Goal: Check status: Check status

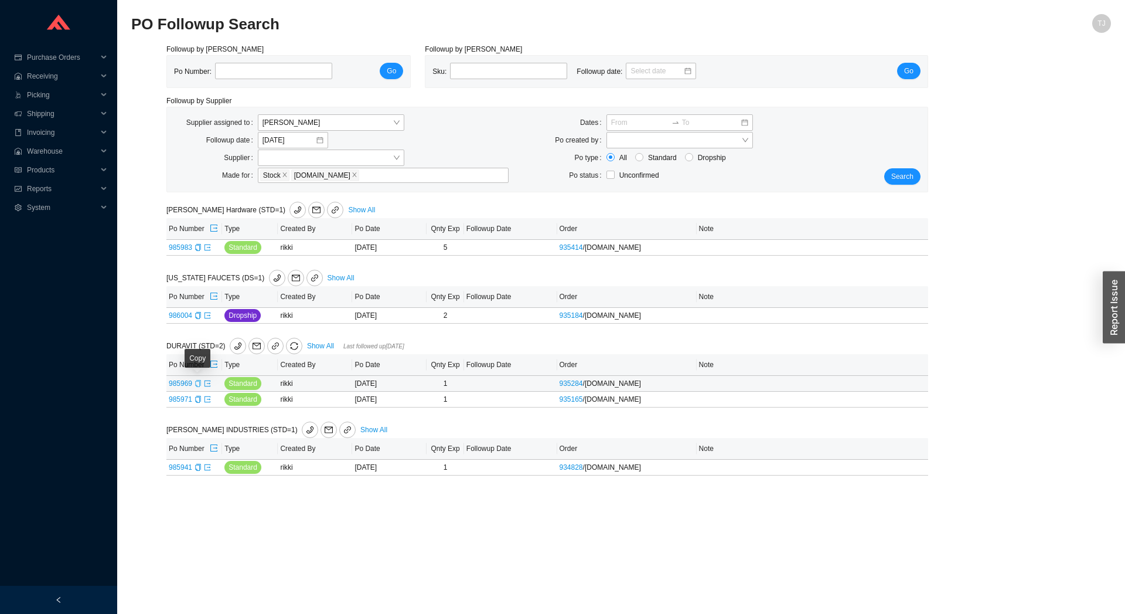
click at [196, 386] on icon "copy" at bounding box center [197, 383] width 5 height 7
click at [212, 385] on td "985969" at bounding box center [194, 384] width 56 height 16
click at [207, 386] on icon "export" at bounding box center [207, 383] width 7 height 7
click at [209, 318] on icon "export" at bounding box center [207, 315] width 7 height 7
click at [234, 345] on icon "phone" at bounding box center [238, 346] width 8 height 8
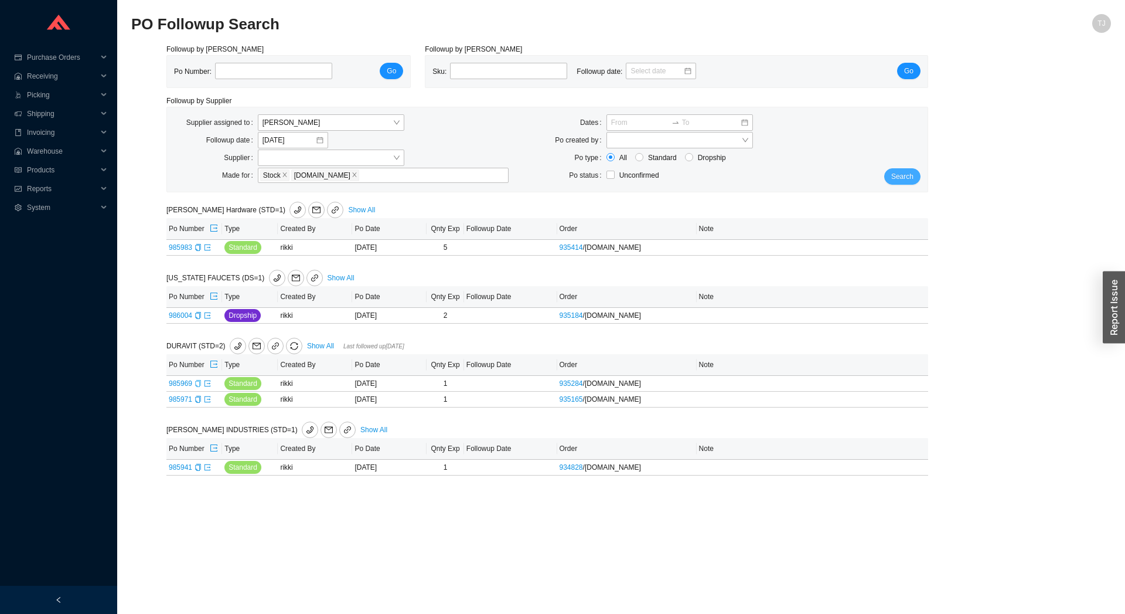
click at [892, 172] on button "Search" at bounding box center [902, 176] width 36 height 16
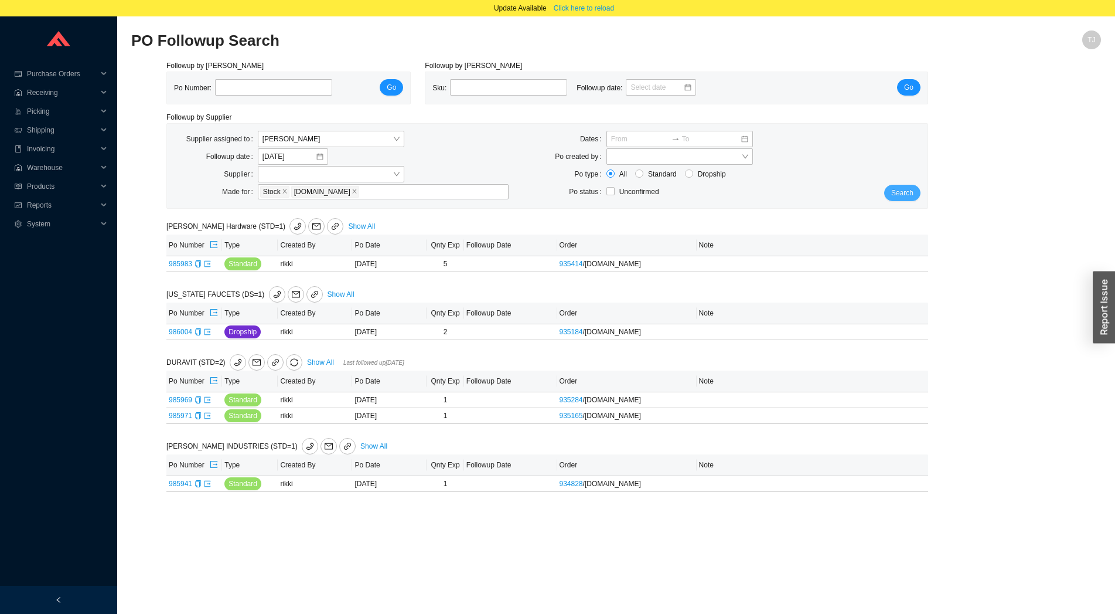
click at [907, 193] on span "Search" at bounding box center [902, 193] width 22 height 12
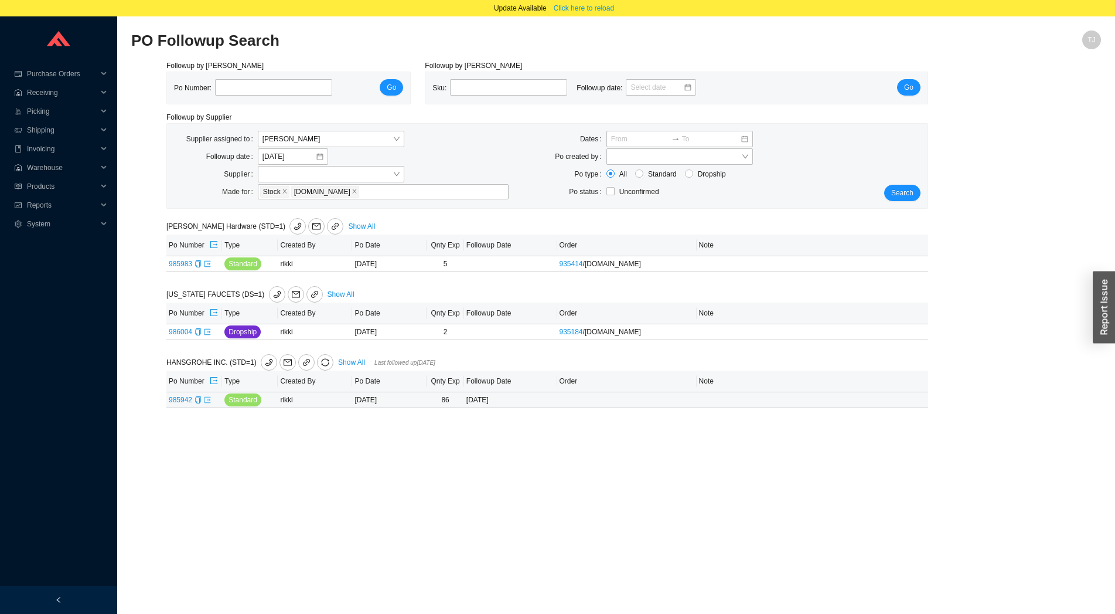
click at [207, 401] on icon "export" at bounding box center [207, 399] width 7 height 7
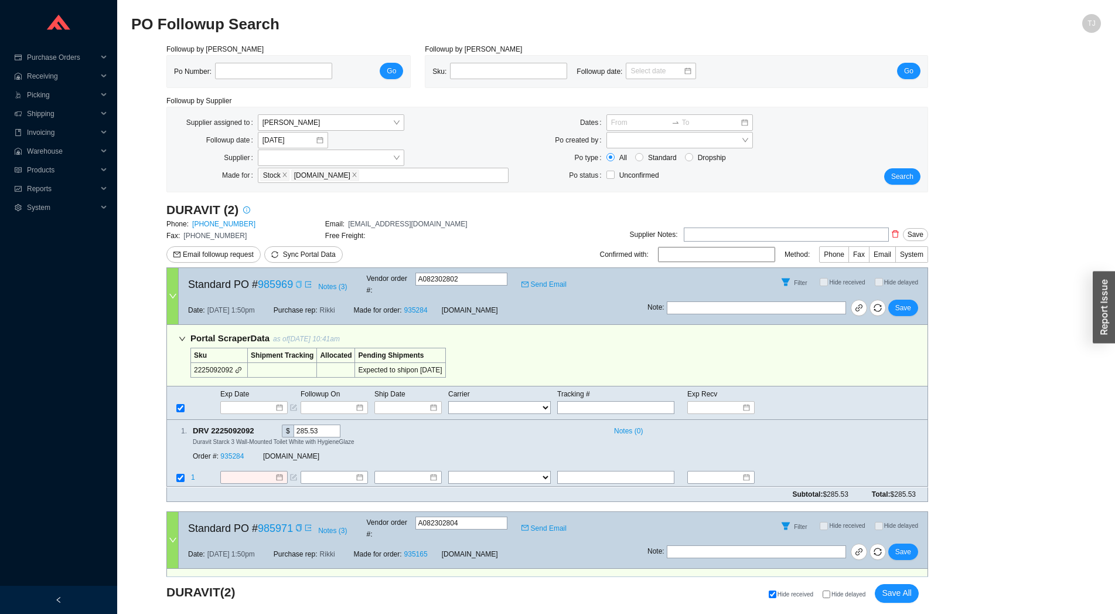
click at [296, 281] on icon "copy" at bounding box center [298, 284] width 5 height 7
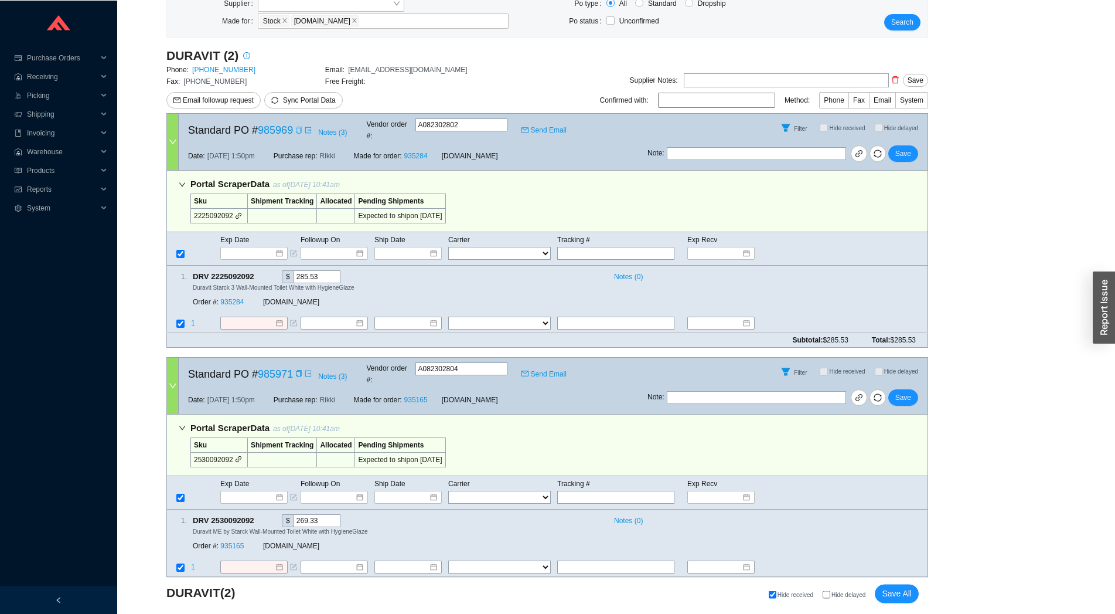
scroll to position [155, 0]
click at [295, 369] on icon "copy" at bounding box center [298, 372] width 7 height 7
drag, startPoint x: 165, startPoint y: 56, endPoint x: 950, endPoint y: 568, distance: 937.0
click at [950, 568] on div "Followup by PO Po Number: Go Followup by Sku Sku: Followup date: Go Followup by…" at bounding box center [616, 262] width 970 height 748
click at [953, 560] on div "Followup by PO Po Number: Go Followup by Sku Sku: Followup date: Go Followup by…" at bounding box center [616, 262] width 970 height 748
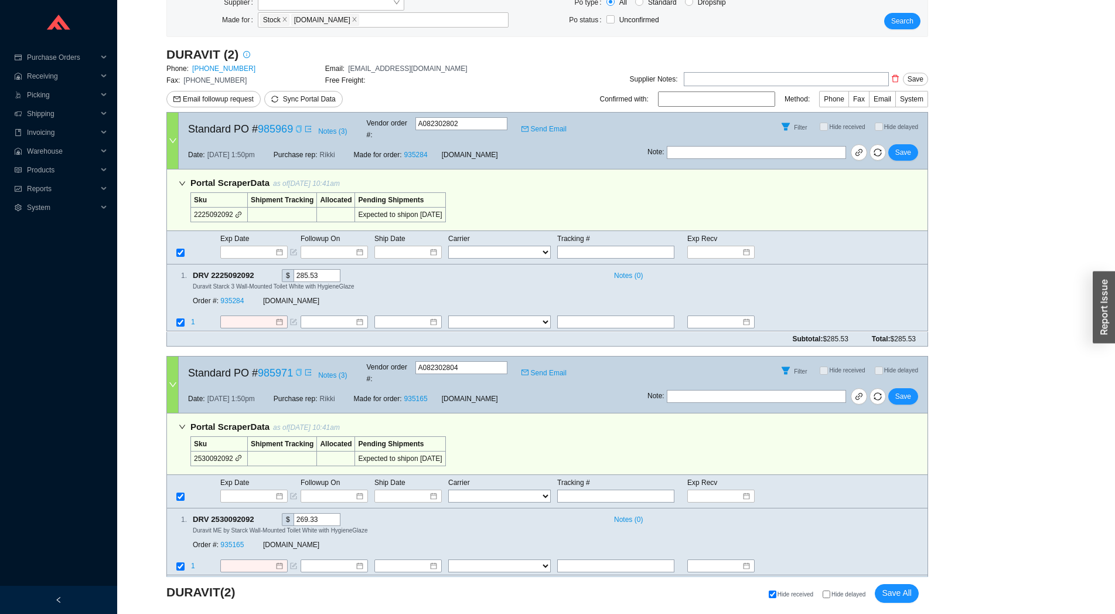
click at [295, 128] on icon "copy" at bounding box center [298, 128] width 7 height 7
click at [295, 369] on icon "copy" at bounding box center [298, 372] width 7 height 7
click at [700, 99] on input at bounding box center [716, 98] width 117 height 15
type input "Katie"
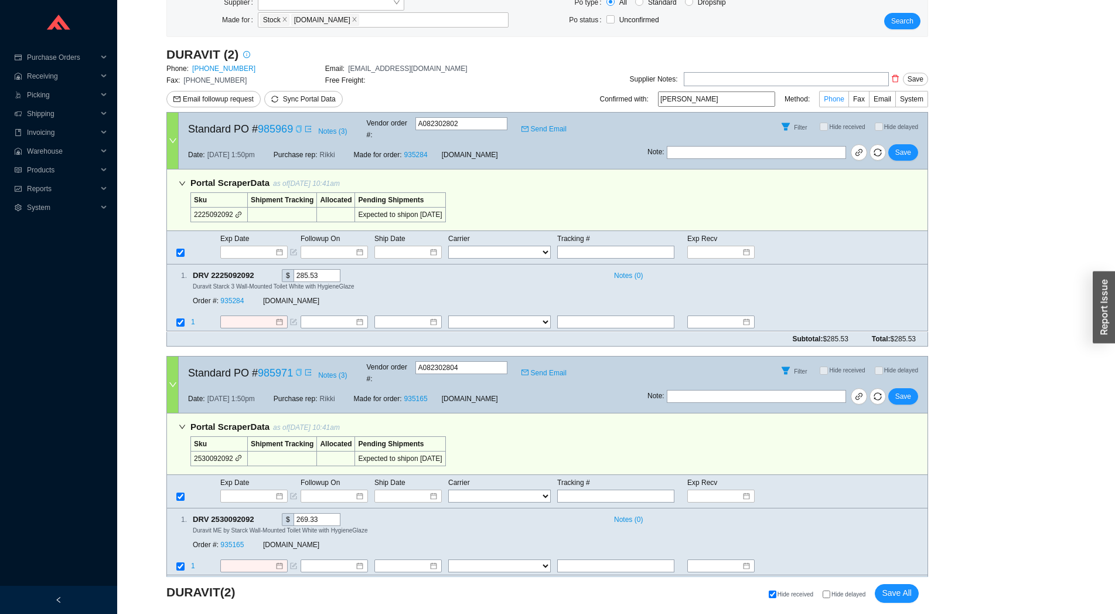
click at [836, 96] on span "Phone" at bounding box center [834, 99] width 21 height 8
click at [849, 101] on input "Phone" at bounding box center [849, 101] width 0 height 0
click at [264, 298] on div "Order #: 935284 QualityBath.com" at bounding box center [354, 301] width 322 height 21
click at [258, 316] on input at bounding box center [249, 322] width 50 height 12
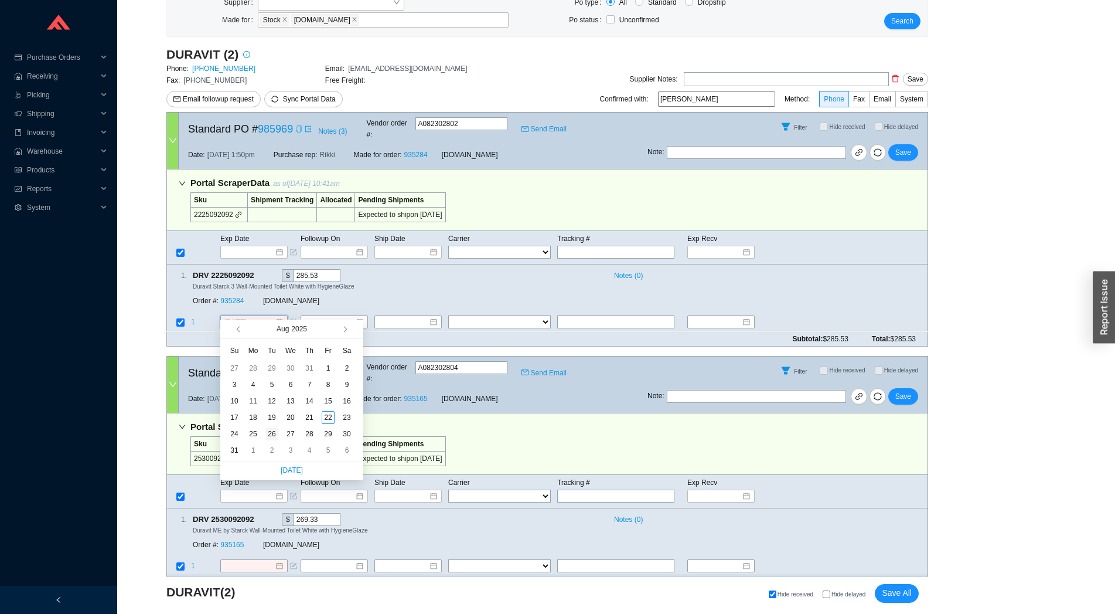
type input "8/26/2025"
click at [268, 432] on div "26" at bounding box center [271, 433] width 13 height 13
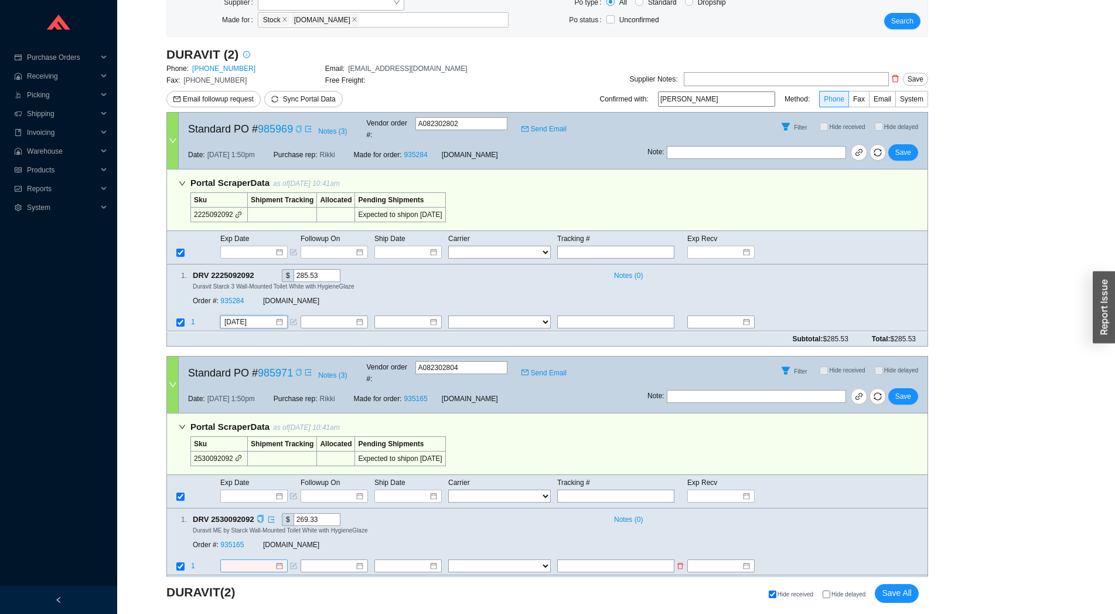
click at [248, 560] on input at bounding box center [249, 566] width 50 height 12
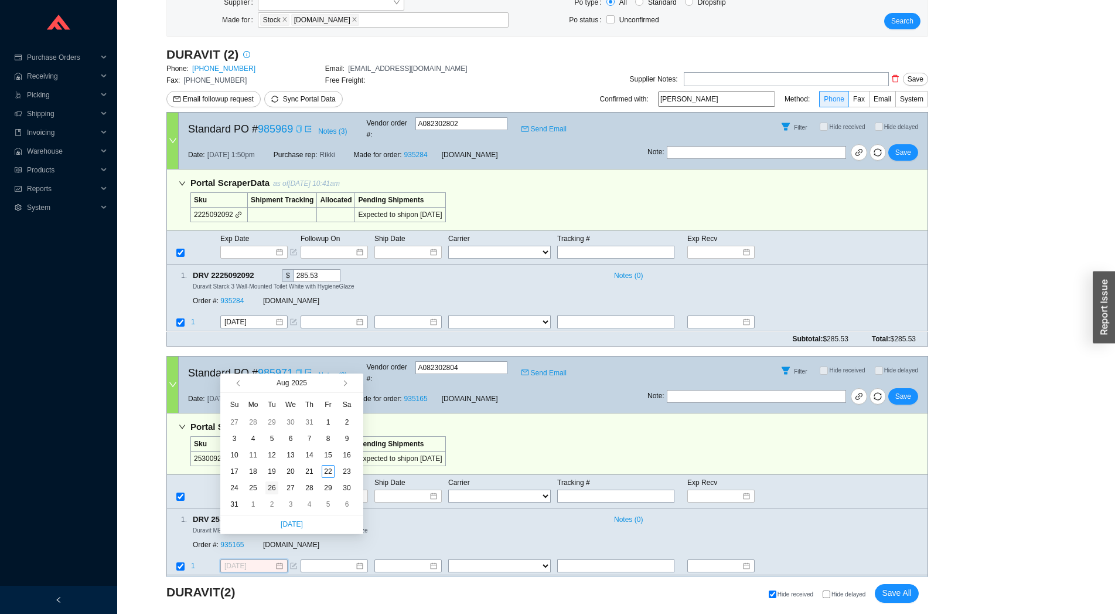
type input "8/26/2025"
click at [271, 486] on div "26" at bounding box center [271, 487] width 13 height 13
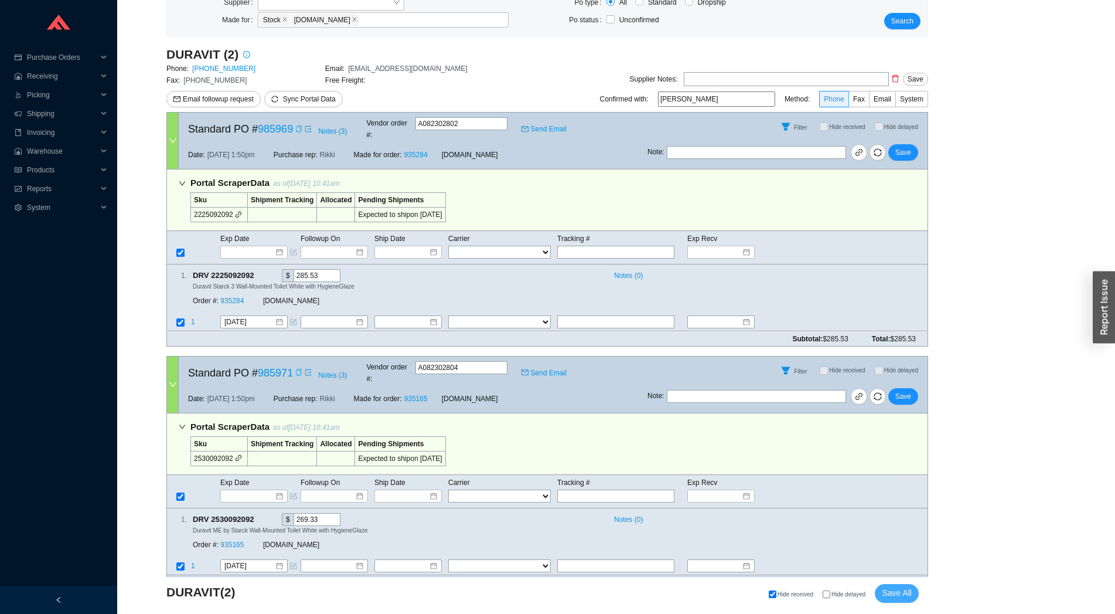
click at [894, 587] on span "Save All" at bounding box center [897, 592] width 30 height 13
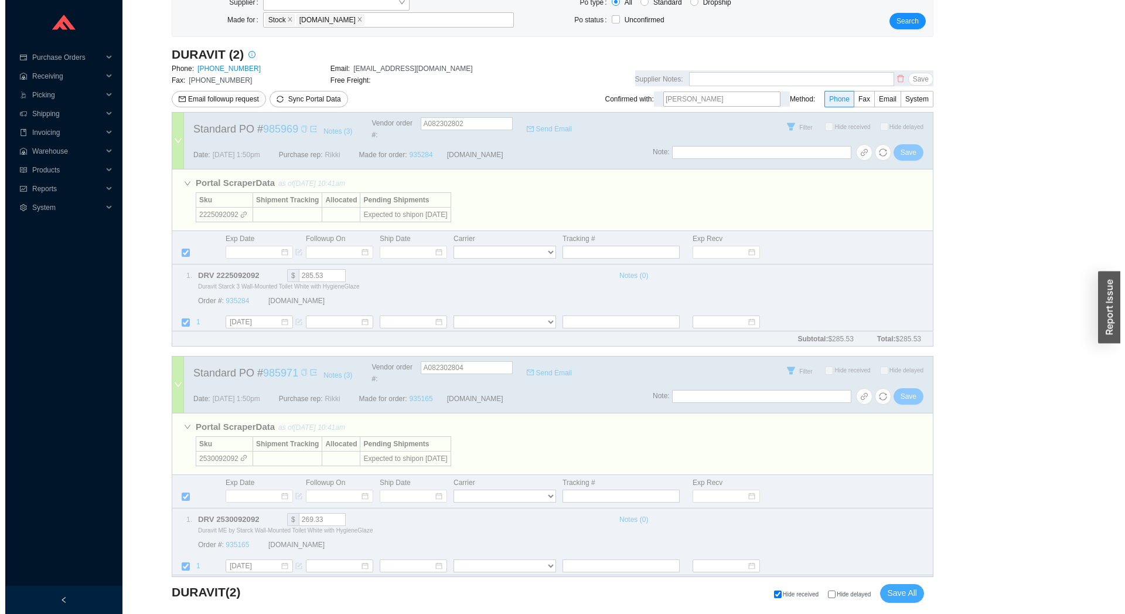
scroll to position [0, 0]
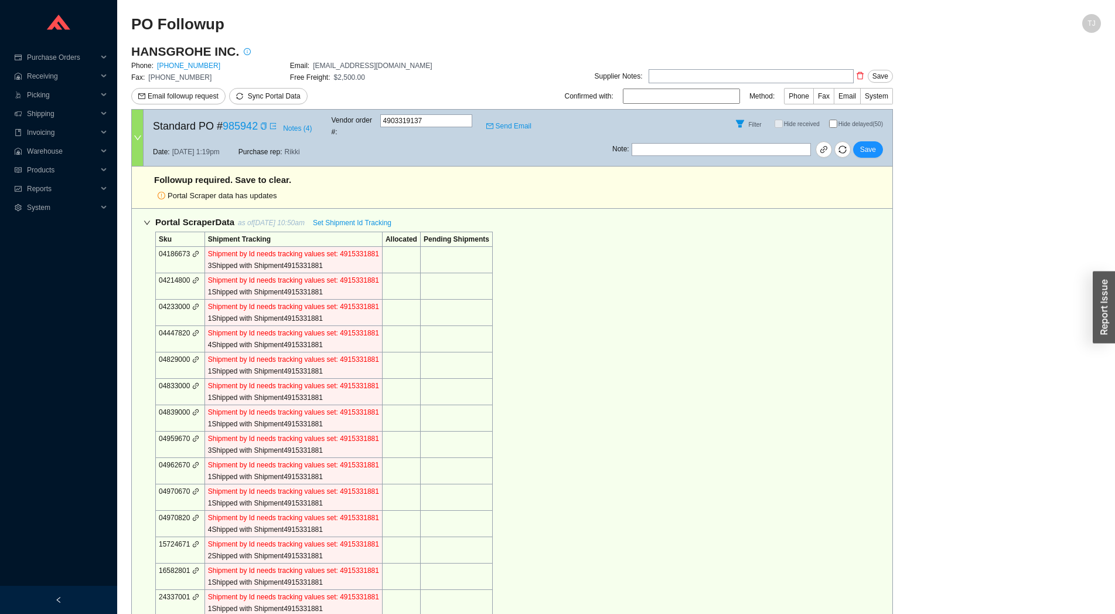
click at [323, 217] on div "Portal Scraper Data as of 8/22/25 10:50am Set Shipment Id Tracking" at bounding box center [324, 221] width 338 height 15
click at [326, 217] on span "Set Shipment Id Tracking" at bounding box center [352, 223] width 79 height 12
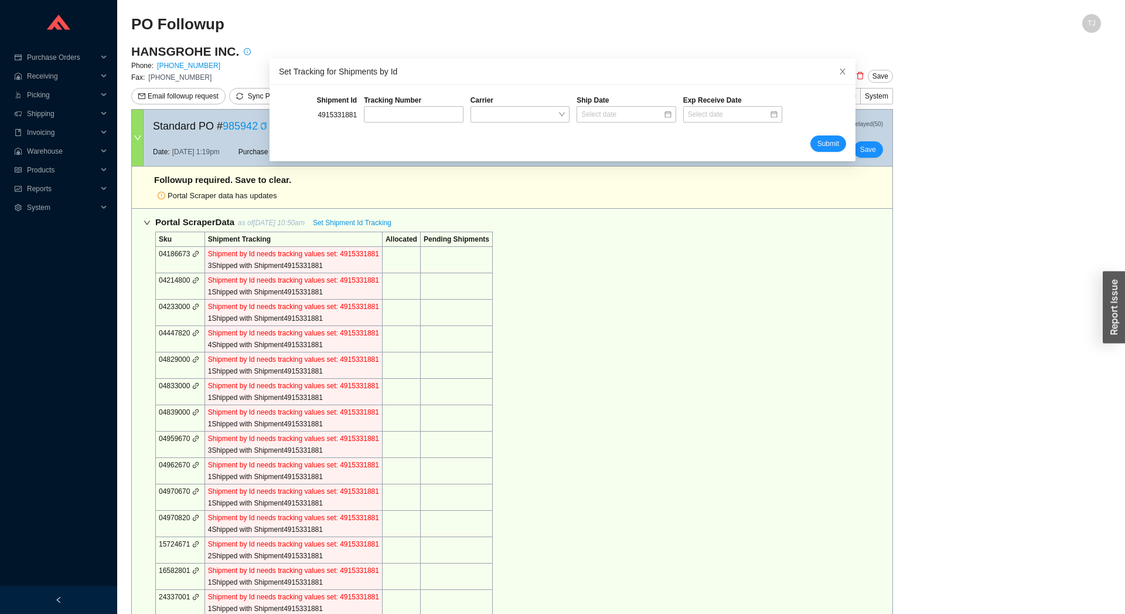
click at [327, 121] on div "4915331881" at bounding box center [317, 115] width 85 height 18
copy div "4915331881"
click at [418, 117] on input "text" at bounding box center [413, 114] width 99 height 16
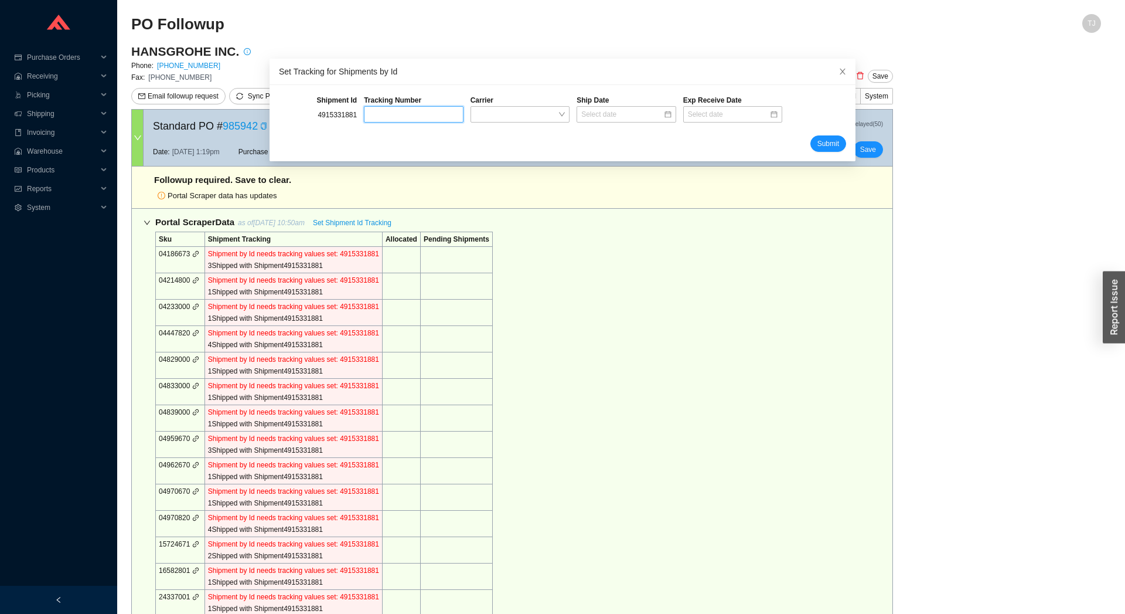
paste input "322670714"
click at [488, 108] on span at bounding box center [520, 114] width 90 height 15
type input "322670714"
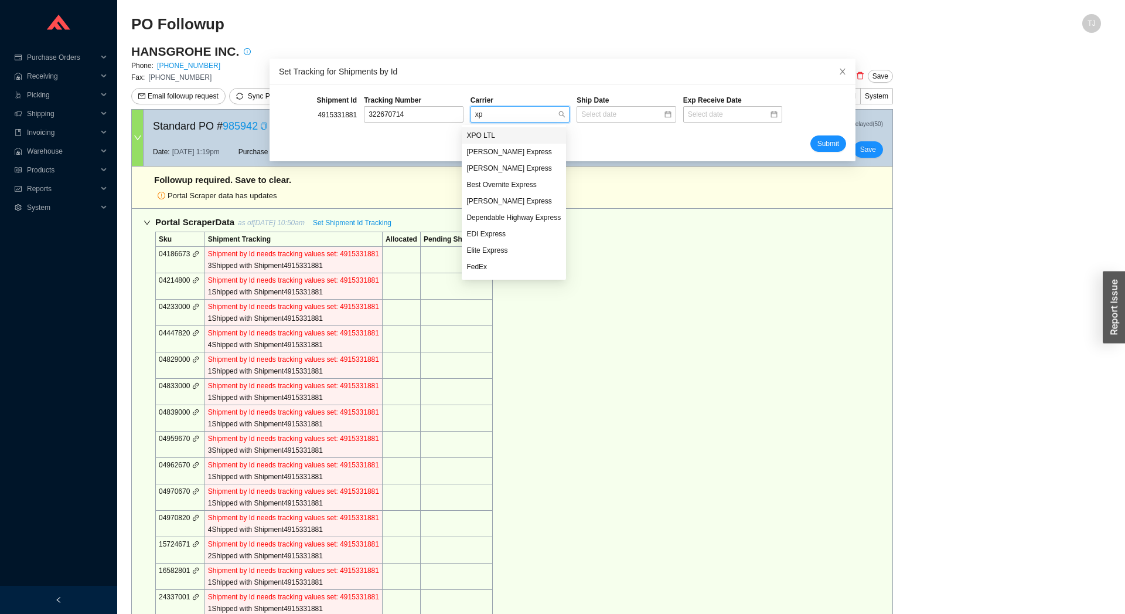
type input "xpo"
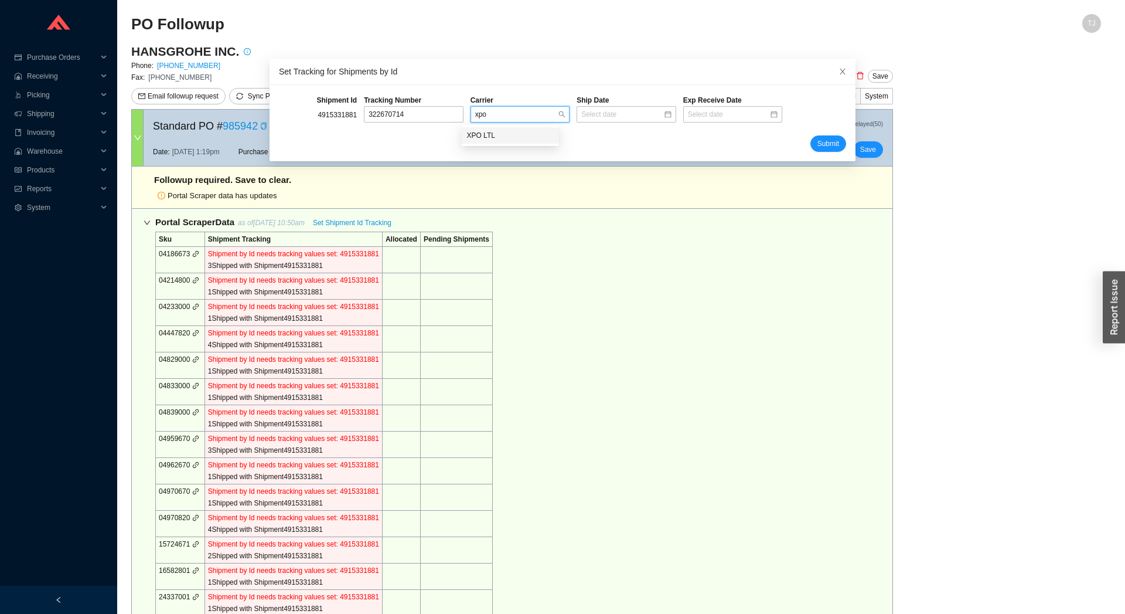
click at [502, 135] on div "XPO LTL" at bounding box center [510, 135] width 88 height 11
click at [590, 118] on input at bounding box center [621, 114] width 81 height 12
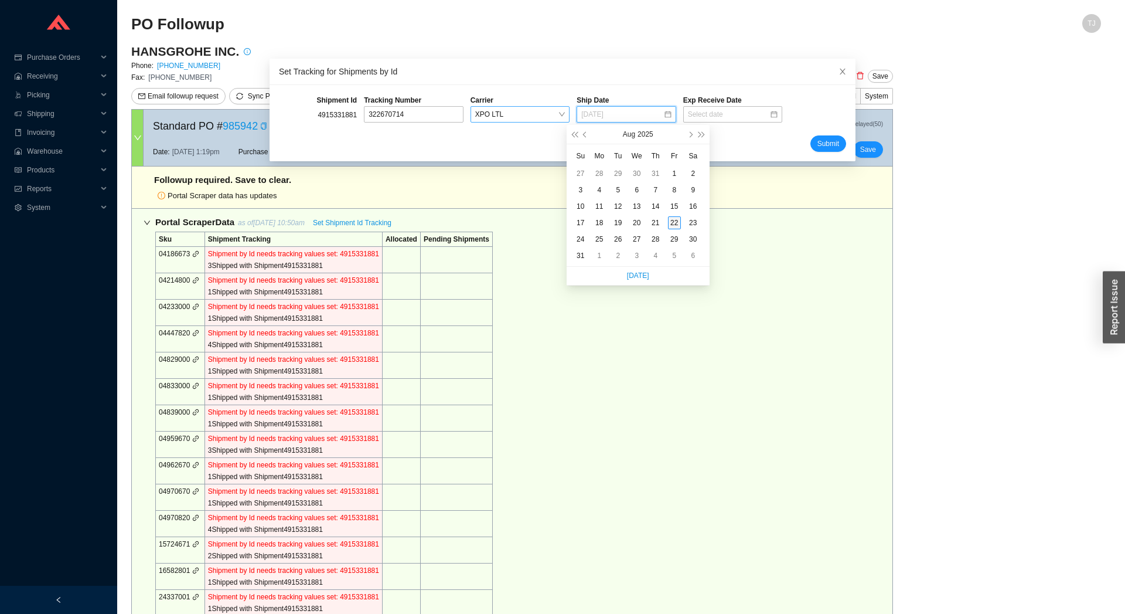
type input "08/22/2025"
click at [670, 224] on div "22" at bounding box center [674, 222] width 13 height 13
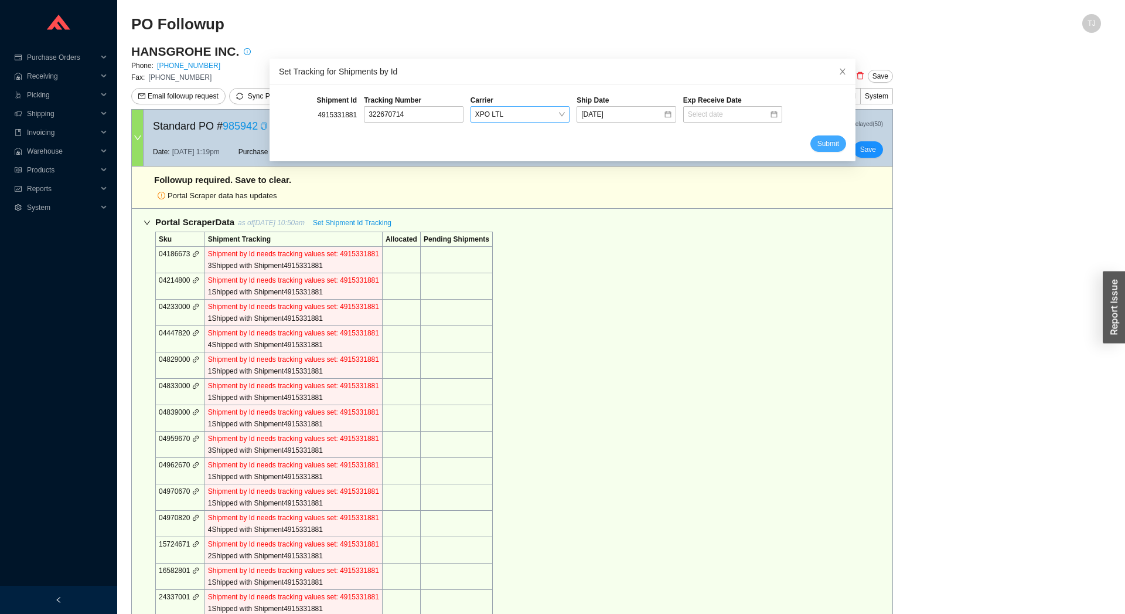
click at [823, 146] on span "Submit" at bounding box center [828, 144] width 22 height 12
select select "4"
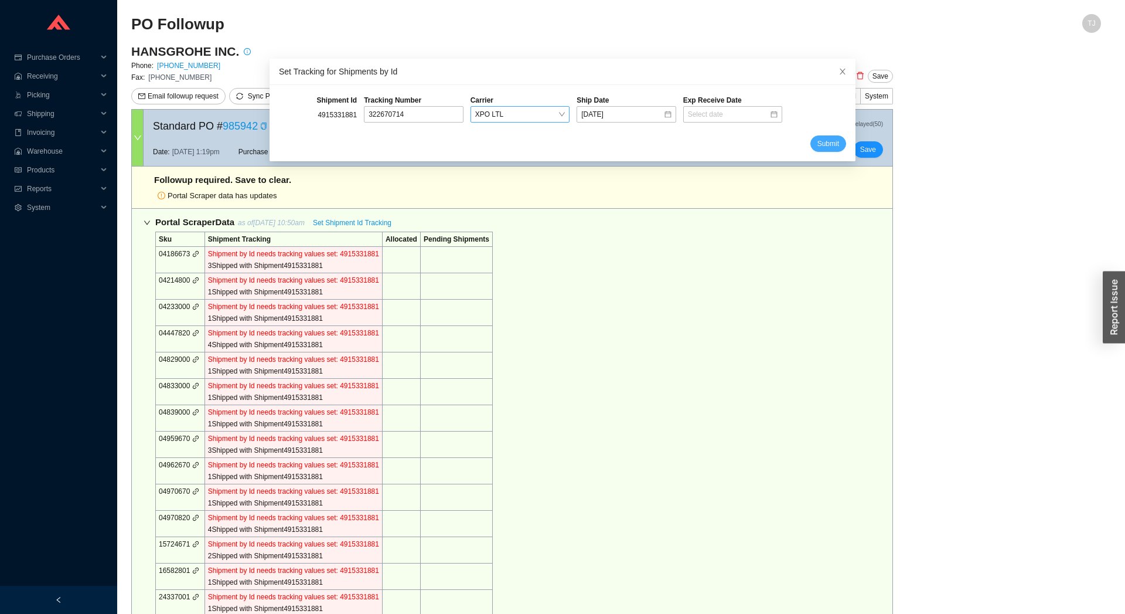
select select "4"
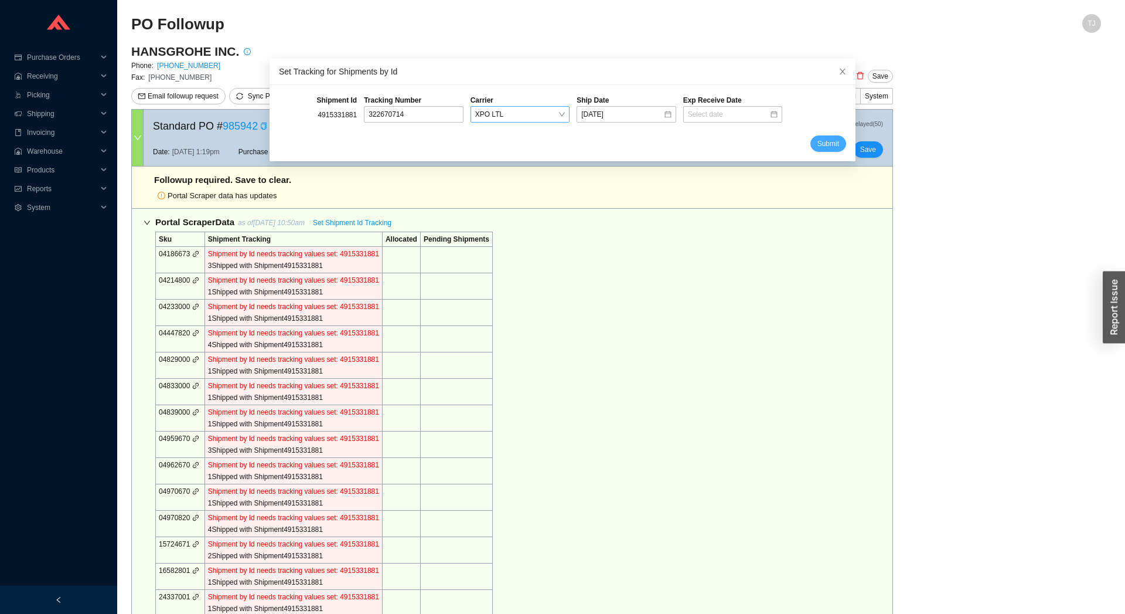
select select "4"
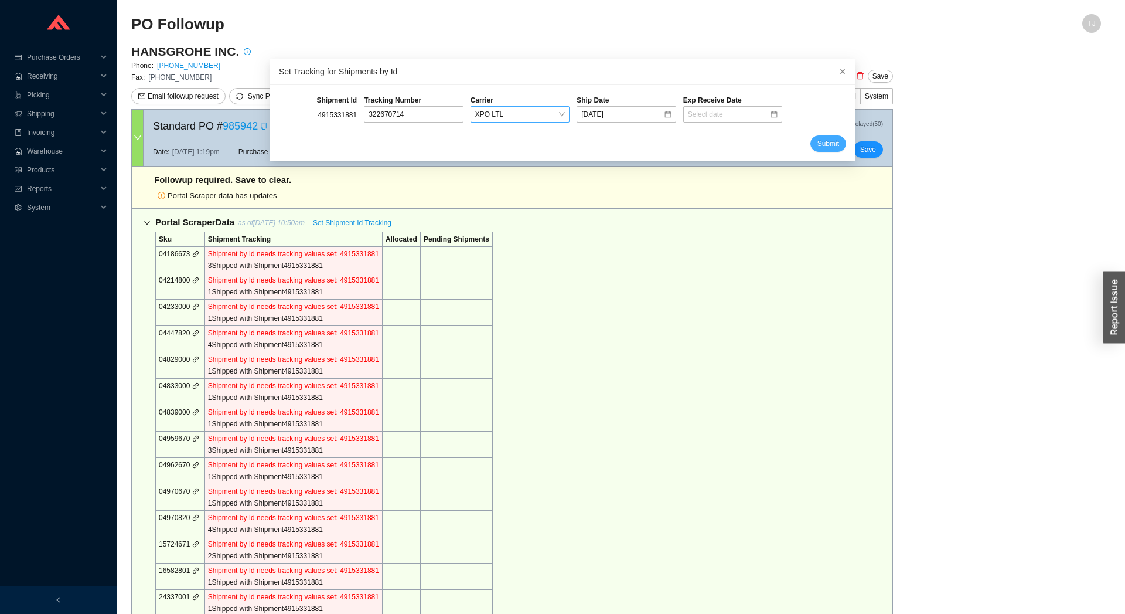
select select "4"
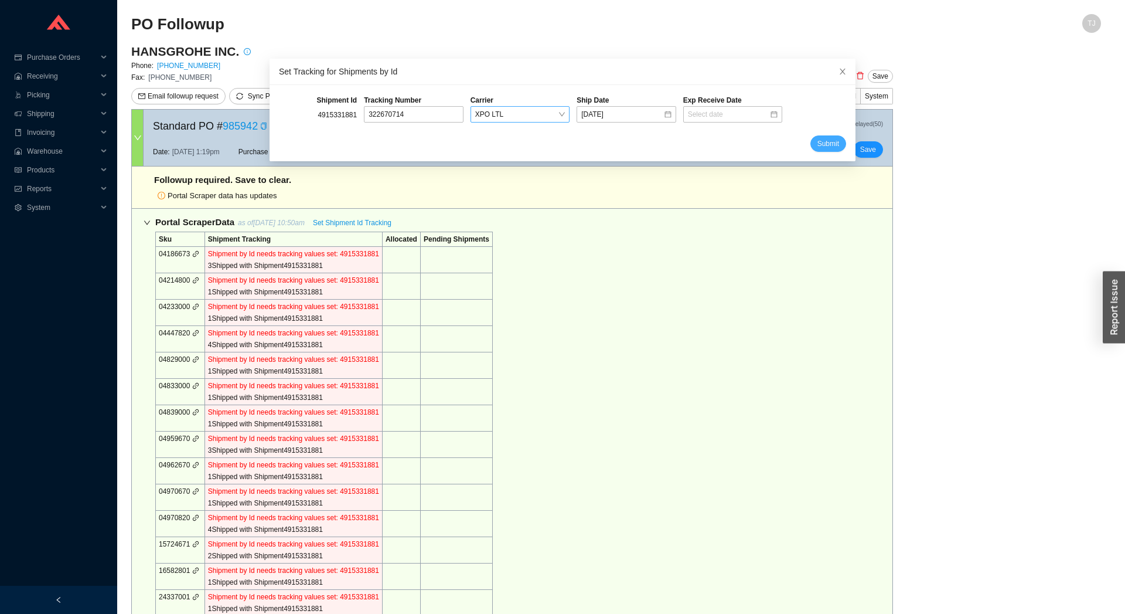
select select "4"
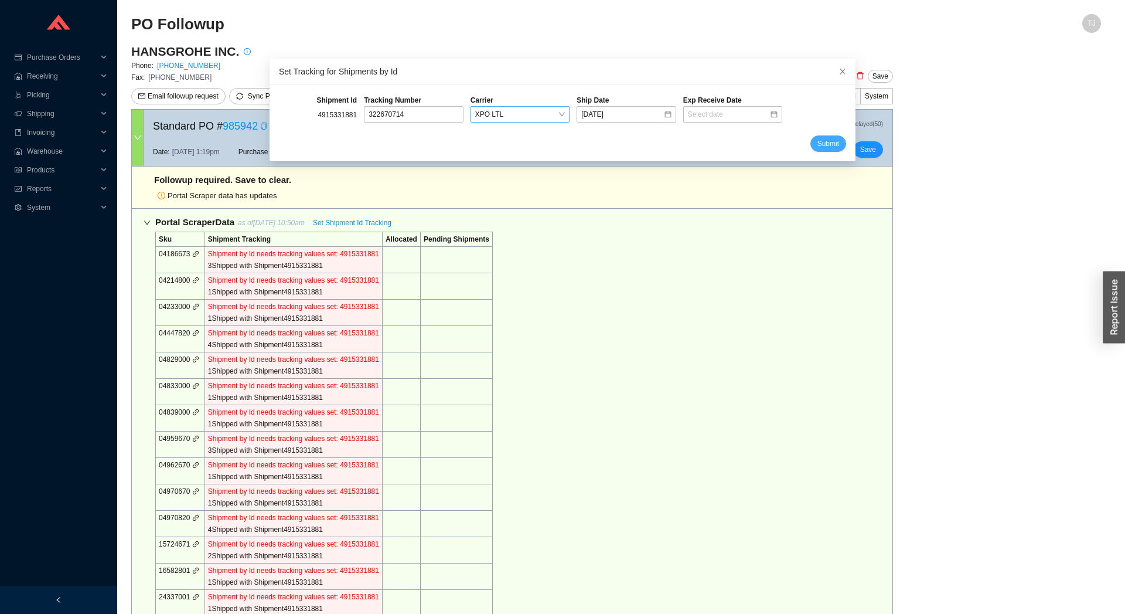
select select "4"
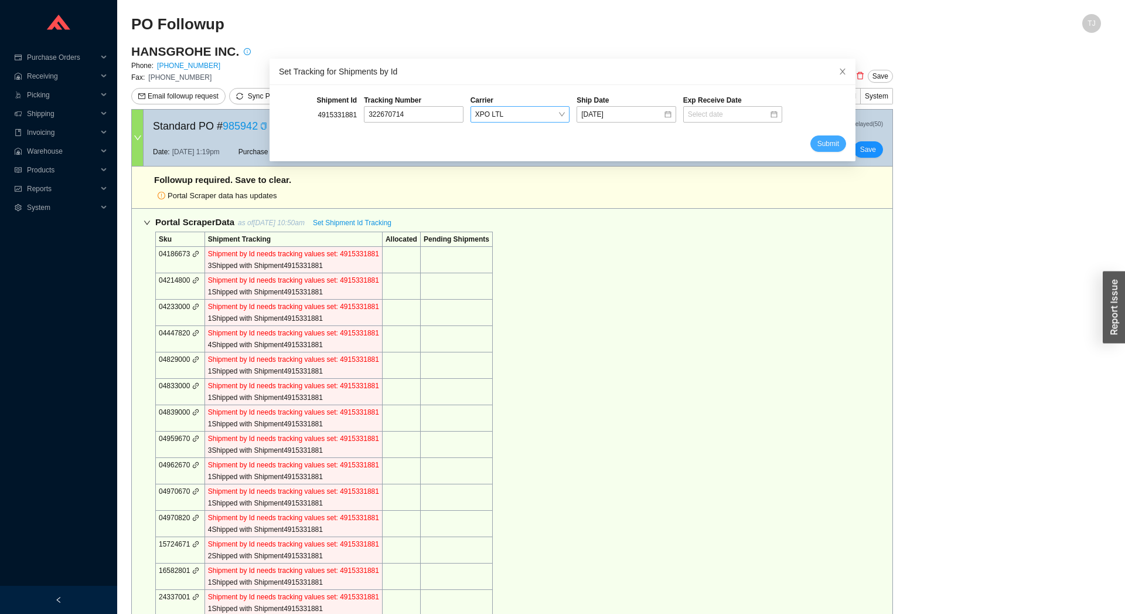
select select "4"
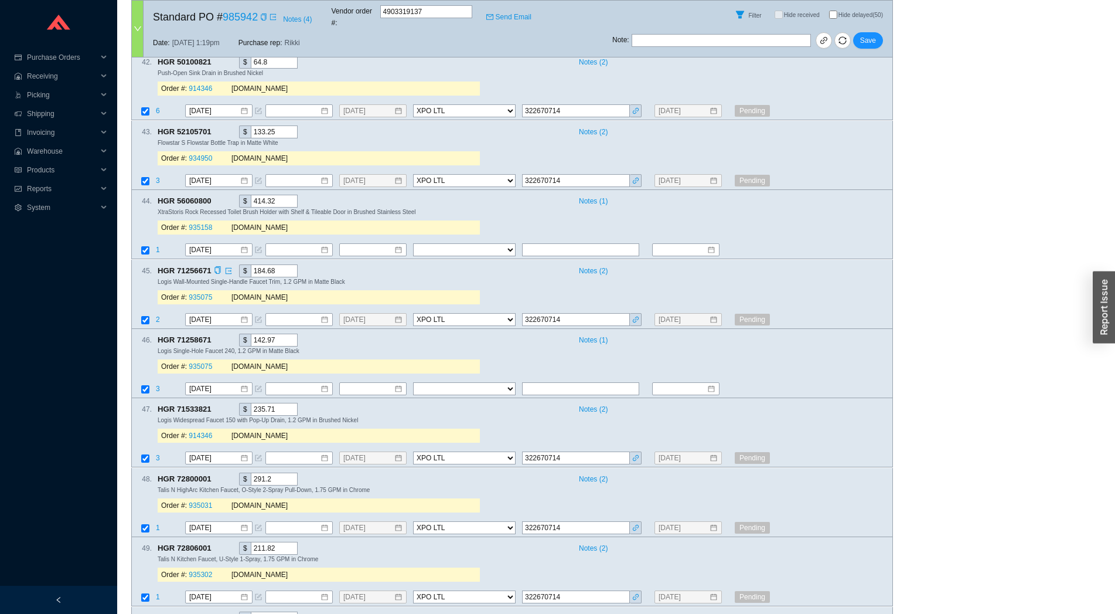
scroll to position [3534, 0]
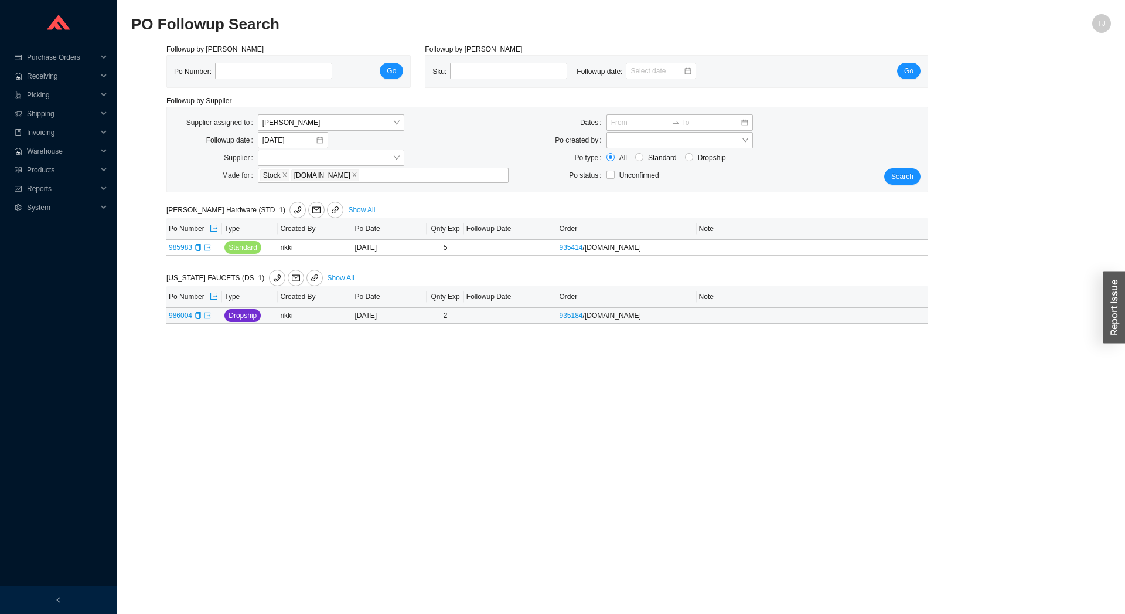
click at [206, 318] on icon "export" at bounding box center [207, 315] width 7 height 7
click at [208, 247] on icon "export" at bounding box center [207, 247] width 7 height 7
click at [316, 444] on main "PO Followup Search TJ Followup by PO Po Number: Go Followup by Sku Sku: Followu…" at bounding box center [621, 313] width 980 height 599
click at [903, 174] on span "Search" at bounding box center [902, 177] width 22 height 12
click at [312, 120] on span "[PERSON_NAME]" at bounding box center [331, 122] width 137 height 15
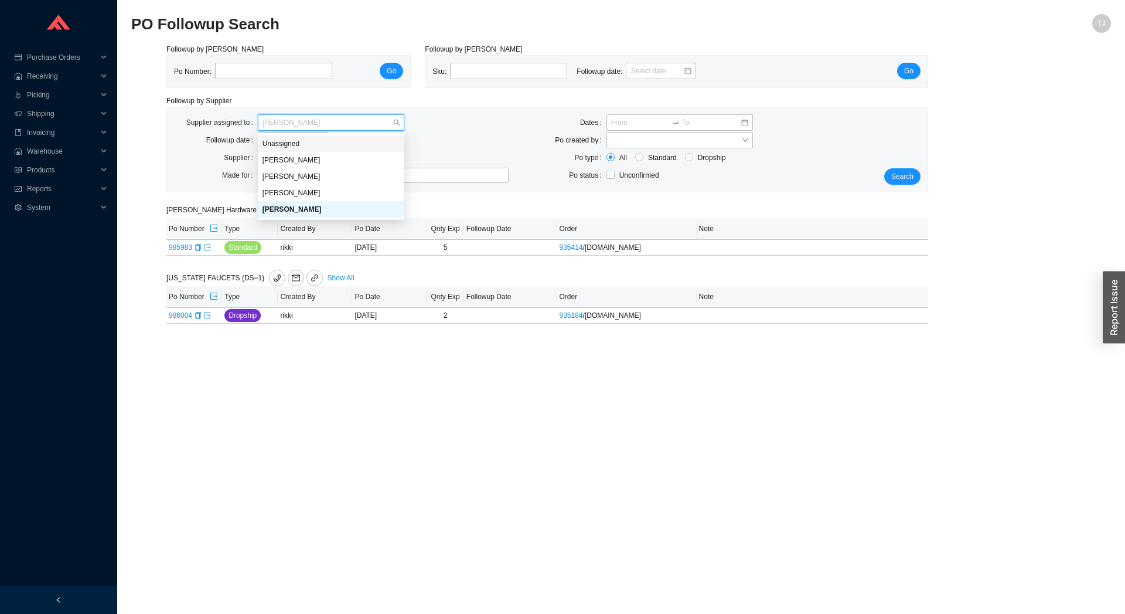
click at [306, 149] on div "Unassigned" at bounding box center [331, 143] width 137 height 11
click at [894, 167] on div "Search" at bounding box center [895, 149] width 63 height 70
click at [896, 175] on span "Search" at bounding box center [902, 177] width 22 height 12
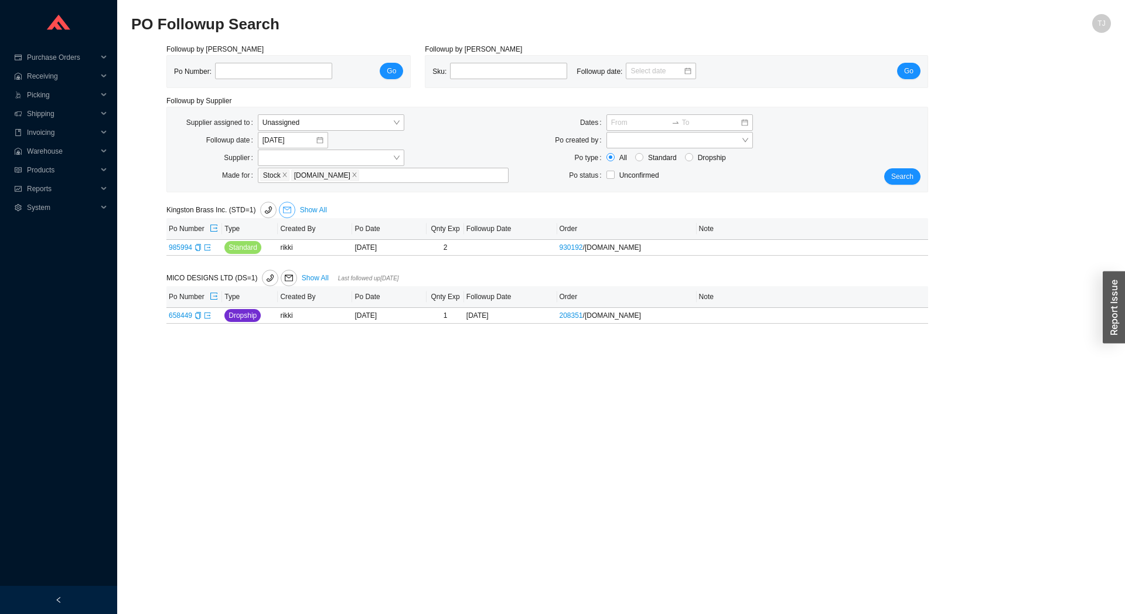
click at [283, 210] on icon "mail" at bounding box center [287, 210] width 8 height 8
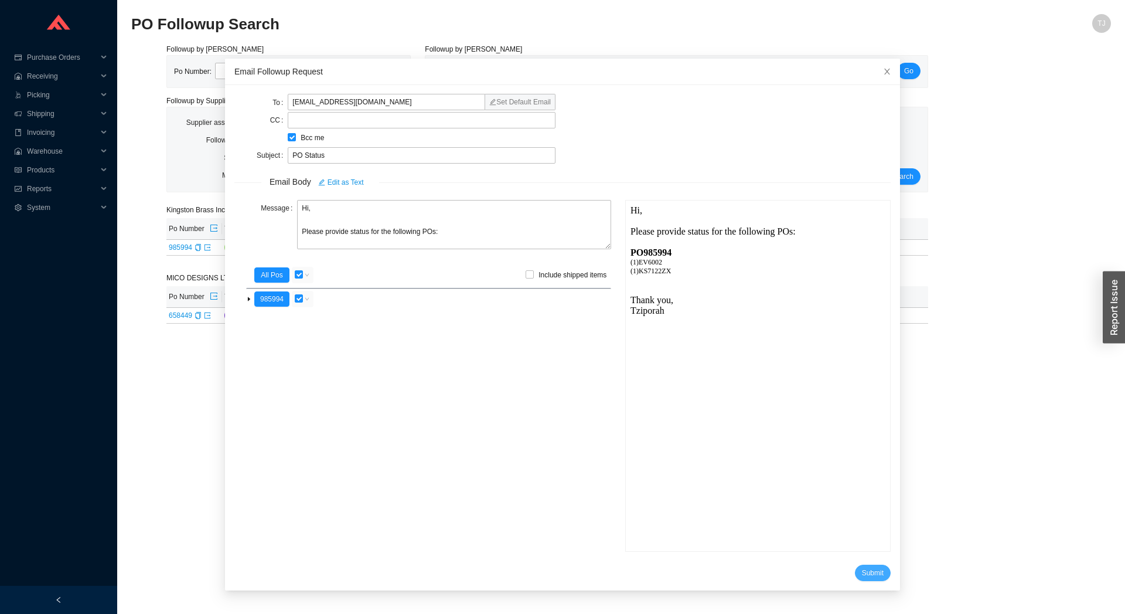
click at [862, 571] on span "Submit" at bounding box center [873, 573] width 22 height 12
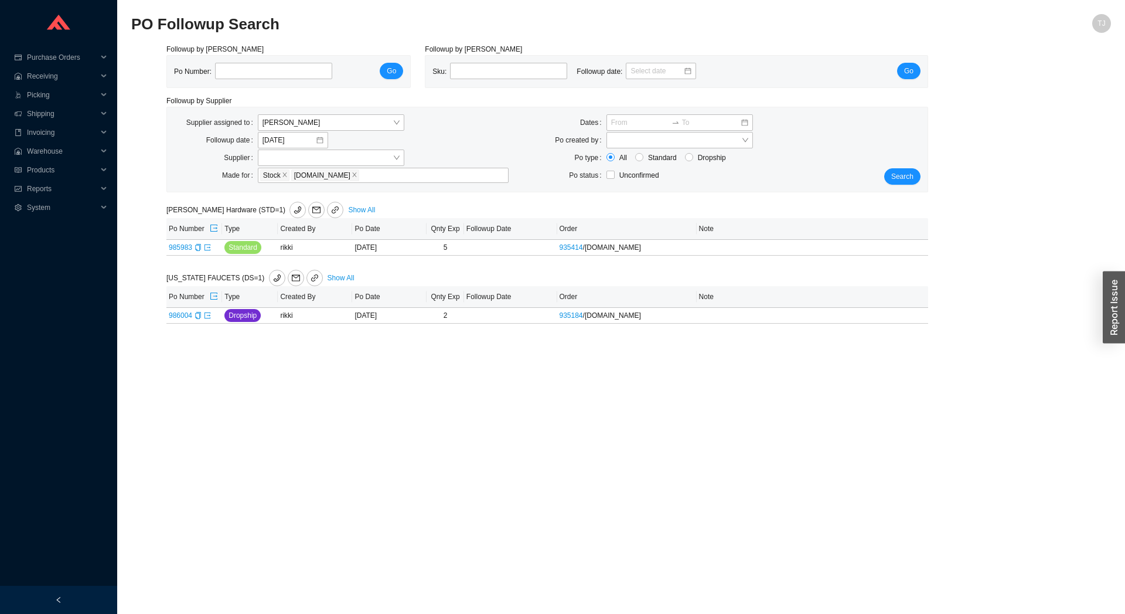
click at [370, 455] on main "PO Followup Search TJ Followup by PO Po Number: Go Followup by Sku Sku: Followu…" at bounding box center [621, 313] width 980 height 599
